Goal: Find specific page/section: Find specific page/section

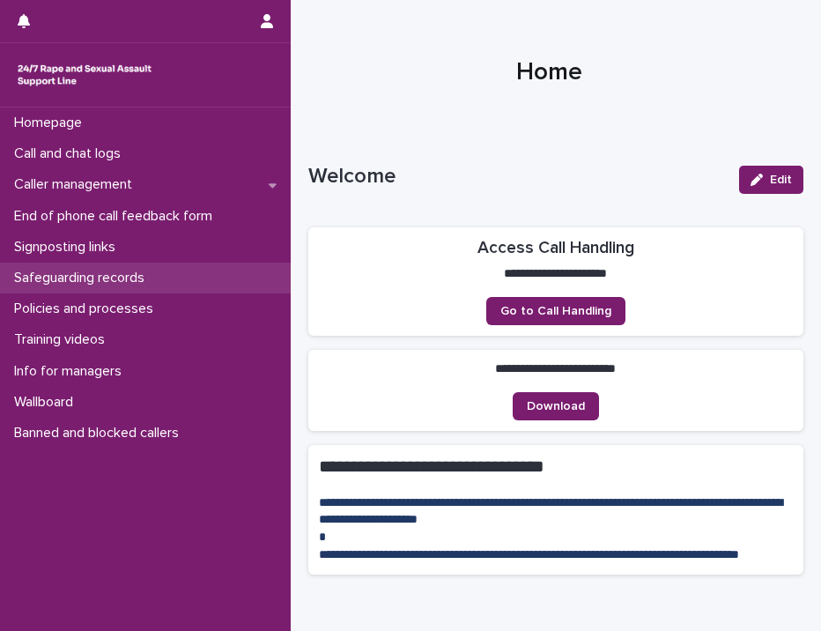
click at [119, 275] on p "Safeguarding records" at bounding box center [82, 278] width 151 height 17
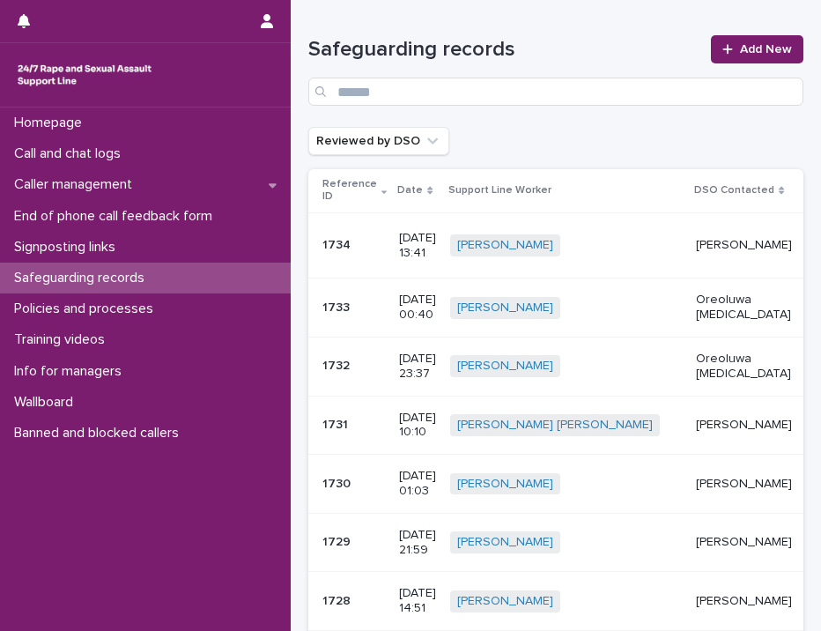
click at [602, 249] on div "[PERSON_NAME] + 0" at bounding box center [566, 245] width 232 height 22
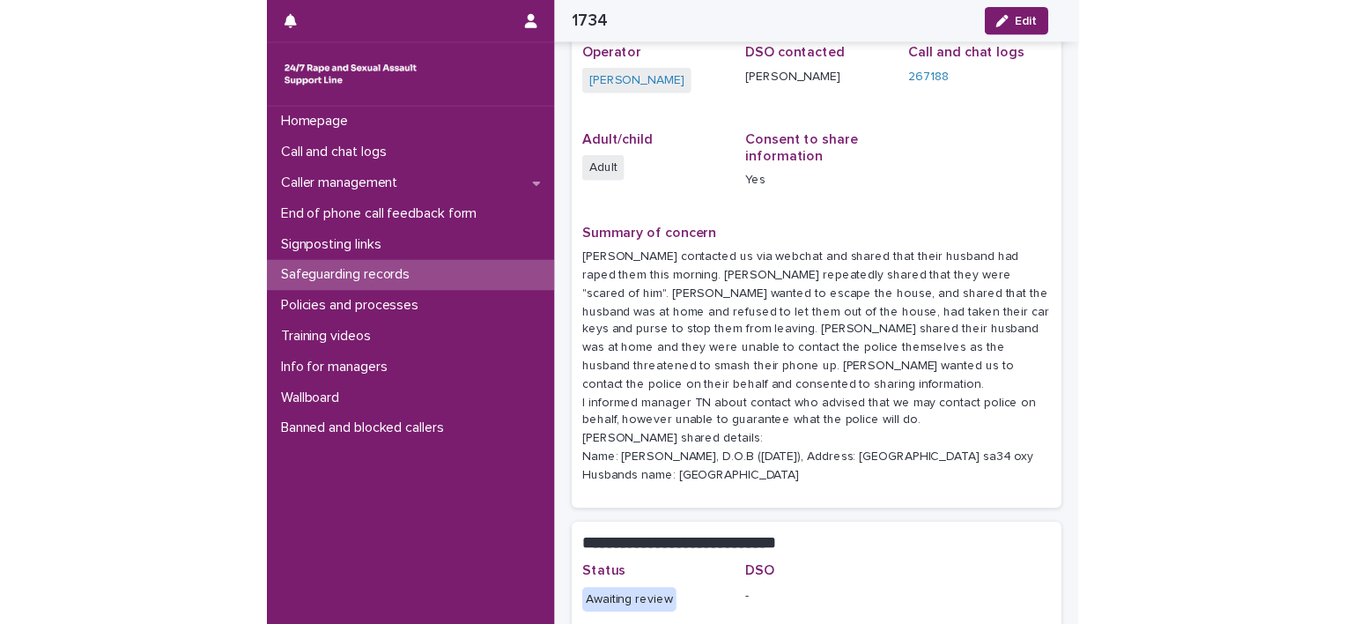
scroll to position [158, 0]
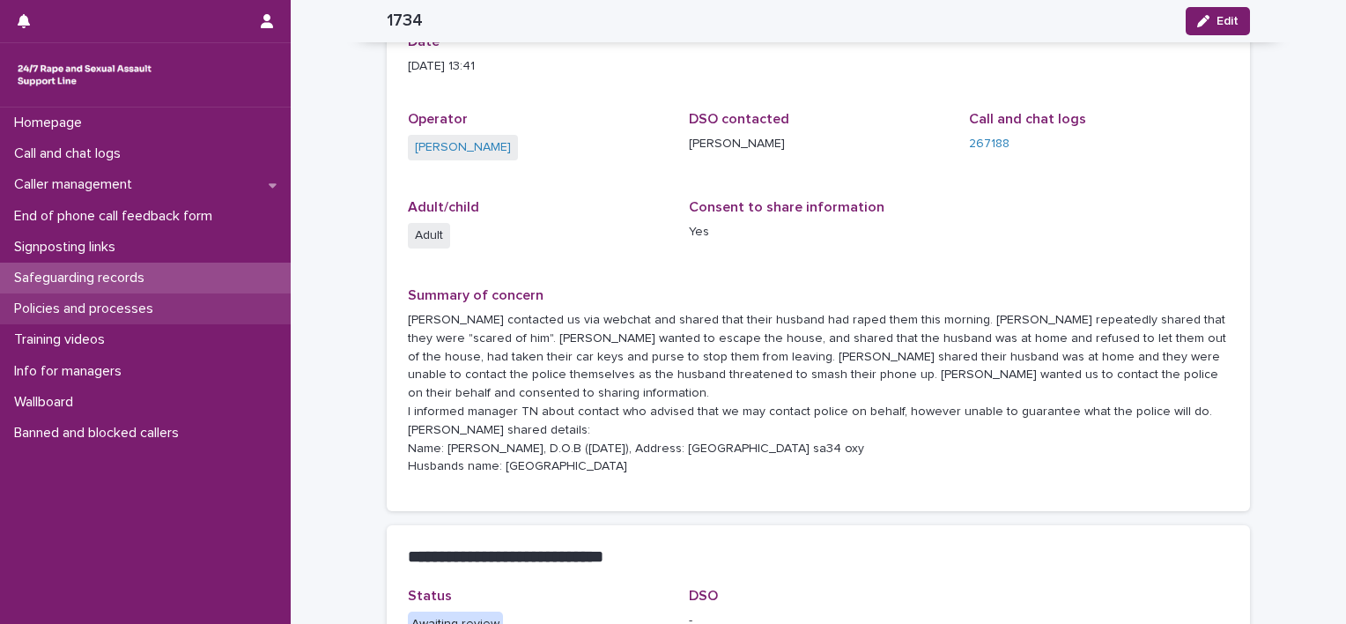
click at [117, 309] on p "Policies and processes" at bounding box center [87, 308] width 160 height 17
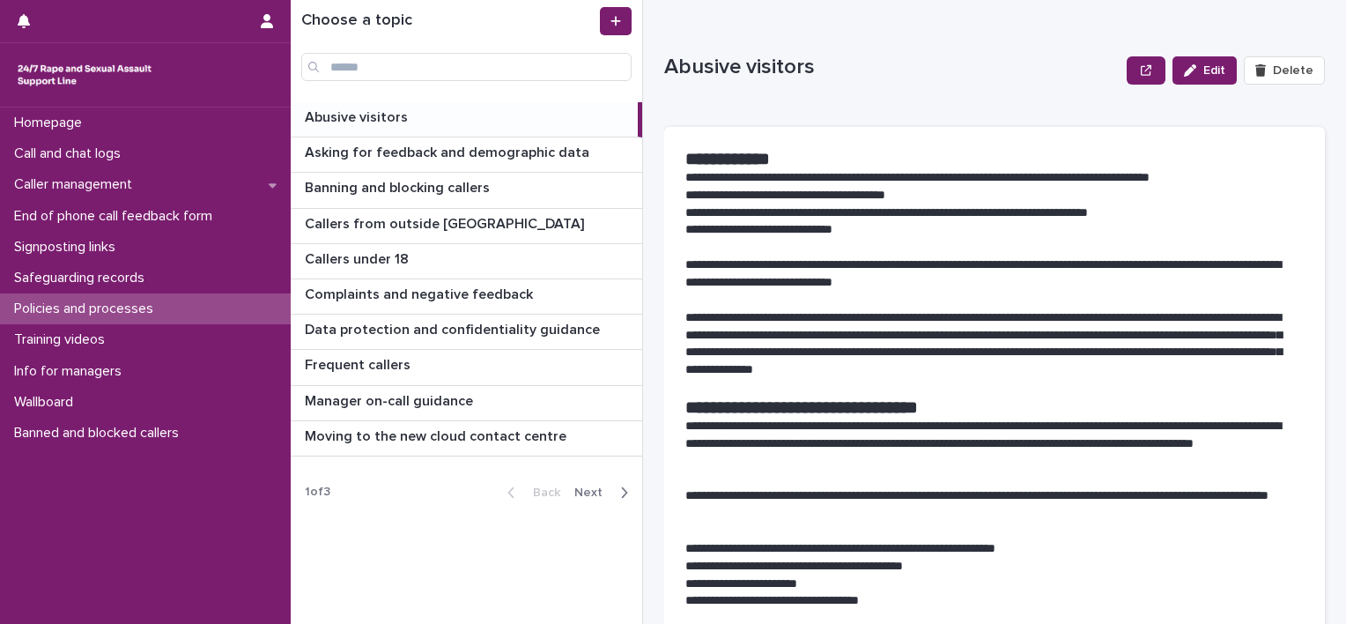
click at [594, 493] on span "Next" at bounding box center [593, 492] width 39 height 12
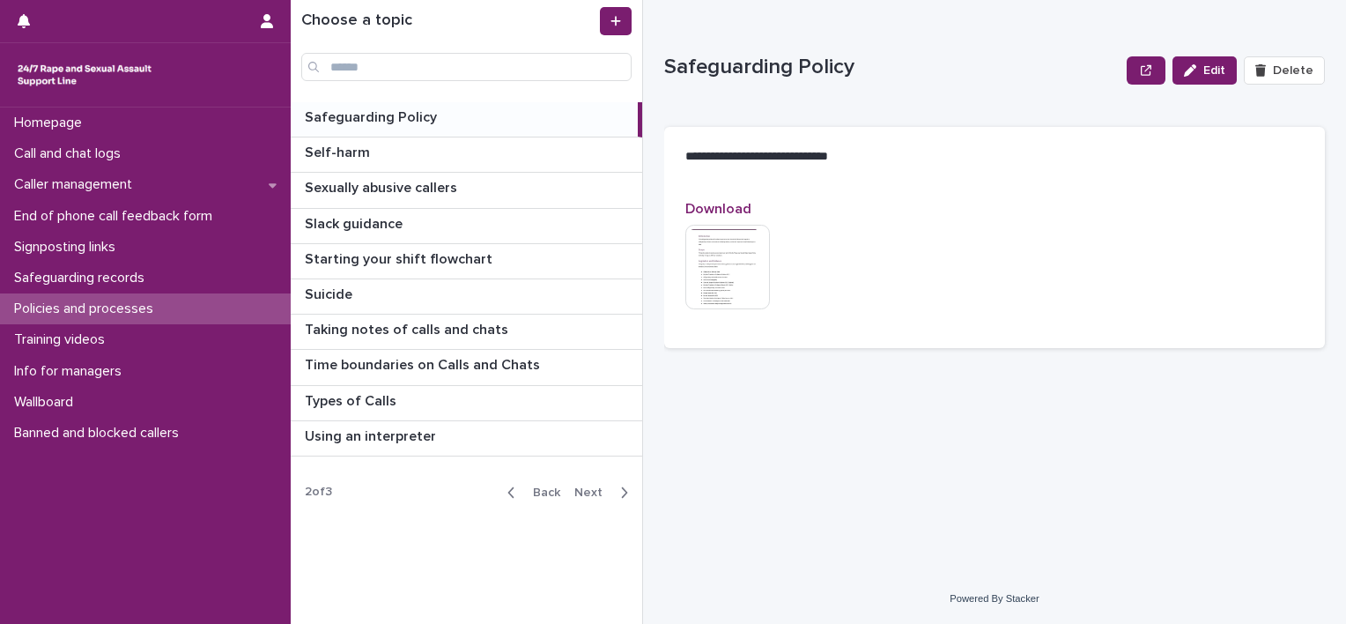
click at [372, 103] on div "Safeguarding Policy Safeguarding Policy" at bounding box center [464, 119] width 347 height 34
click at [739, 250] on img at bounding box center [727, 267] width 85 height 85
